Goal: Task Accomplishment & Management: Manage account settings

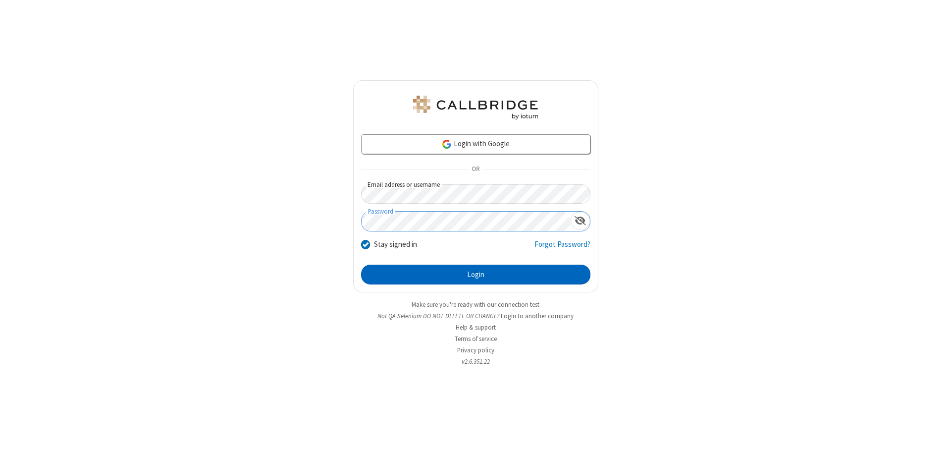
click at [475, 274] on button "Login" at bounding box center [475, 274] width 229 height 20
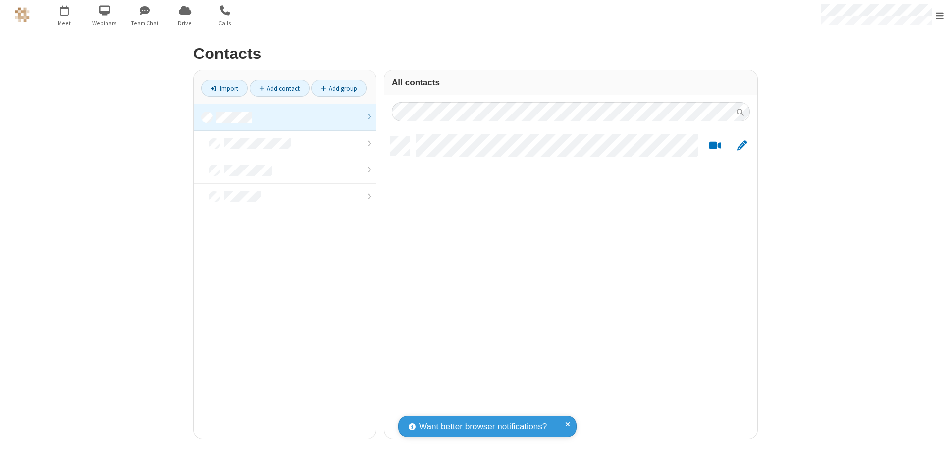
click at [285, 117] on link at bounding box center [285, 117] width 182 height 27
click at [279, 88] on link "Add contact" at bounding box center [280, 88] width 60 height 17
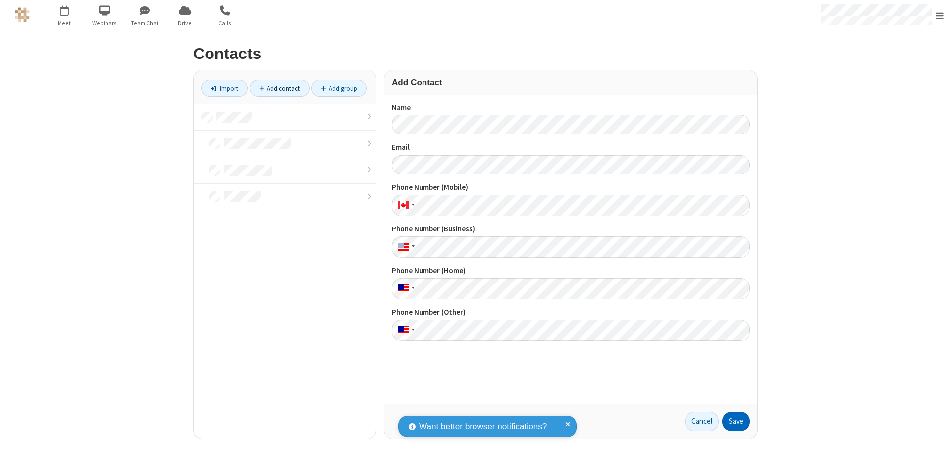
click at [736, 421] on button "Save" at bounding box center [736, 422] width 28 height 20
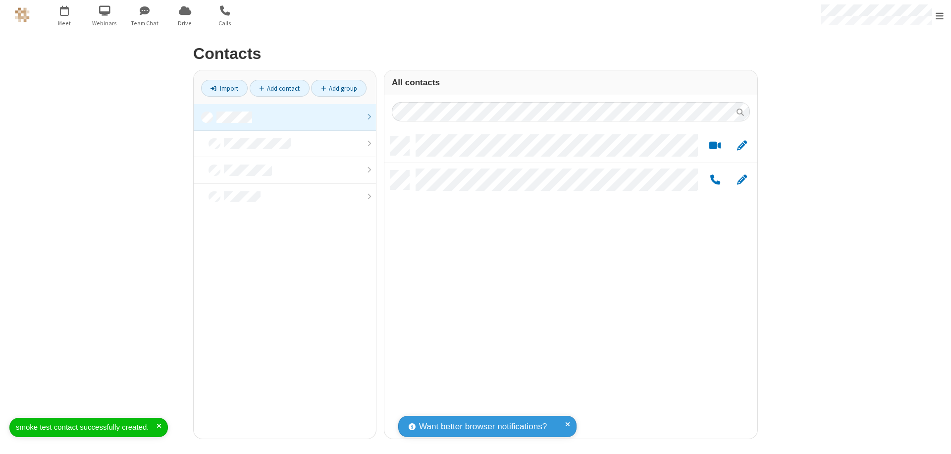
scroll to position [302, 365]
